Goal: Information Seeking & Learning: Check status

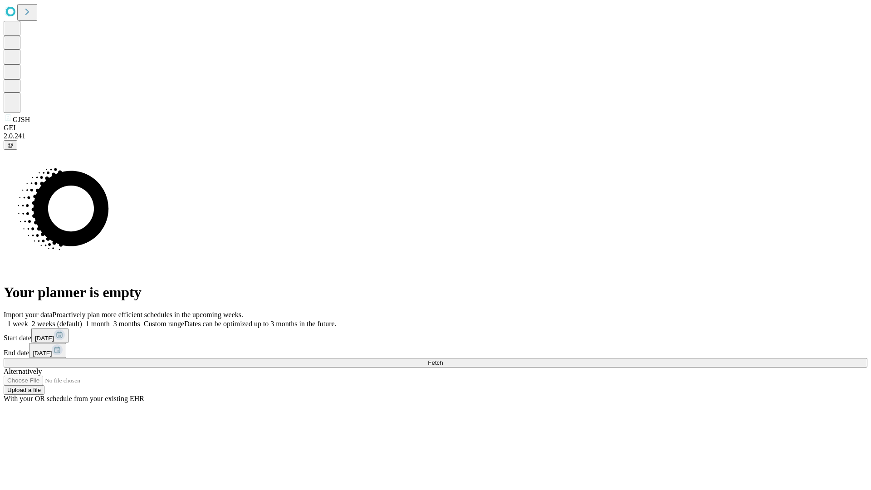
click at [443, 359] on span "Fetch" at bounding box center [435, 362] width 15 height 7
